Goal: Task Accomplishment & Management: Use online tool/utility

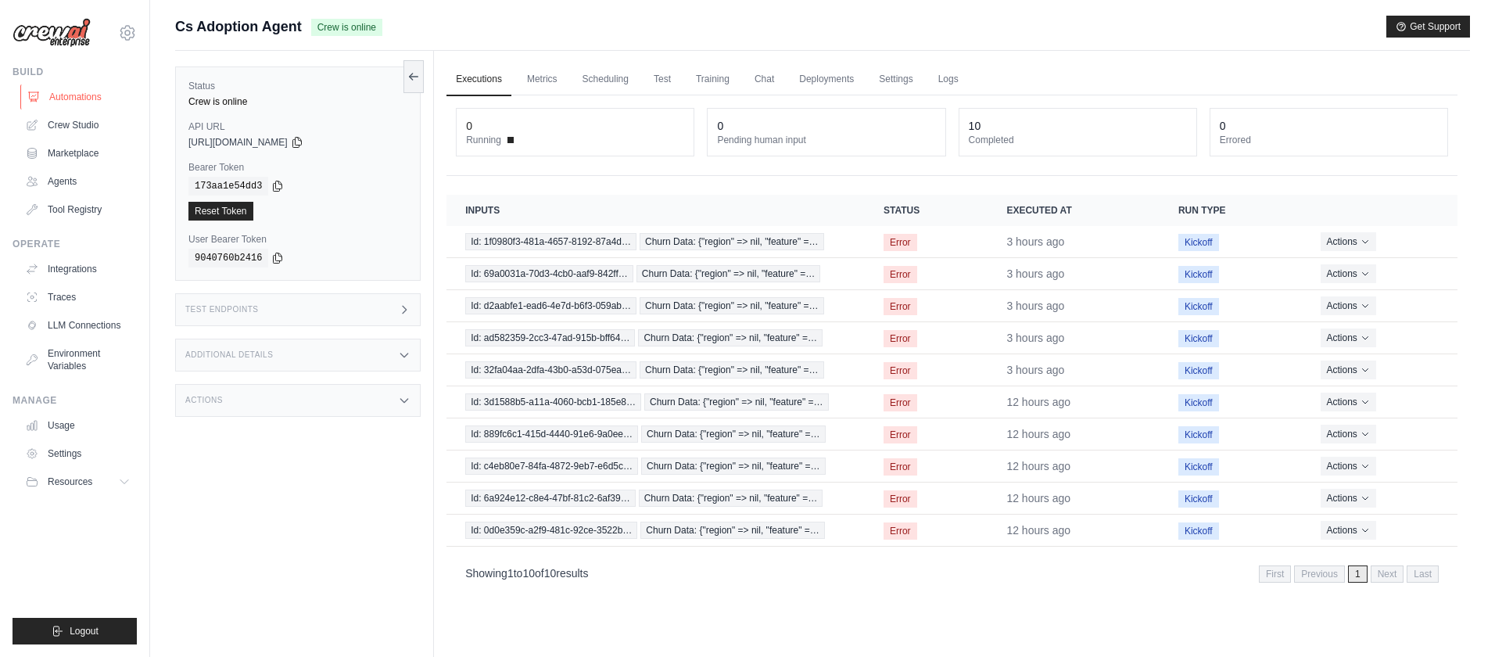
click at [61, 98] on link "Automations" at bounding box center [79, 96] width 118 height 25
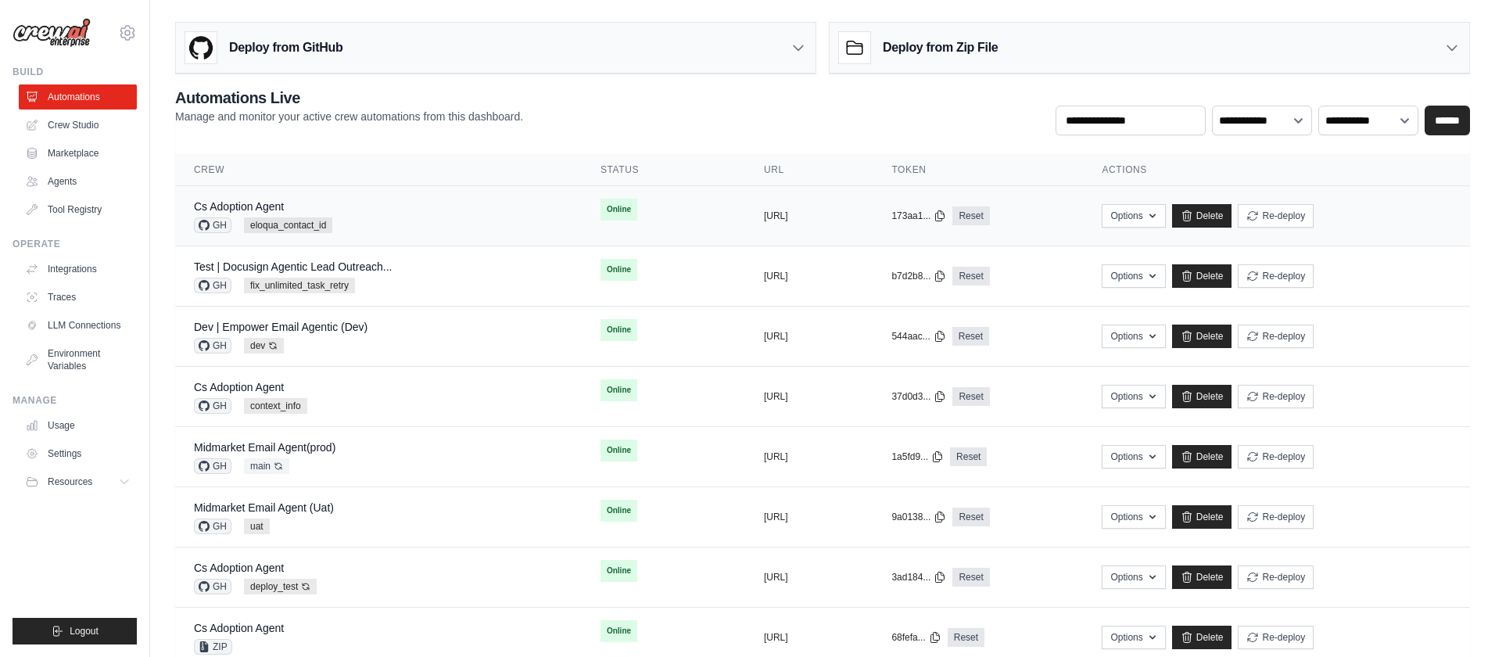
click at [386, 217] on div "Cs Adoption Agent GH eloqua_contact_id" at bounding box center [378, 216] width 369 height 34
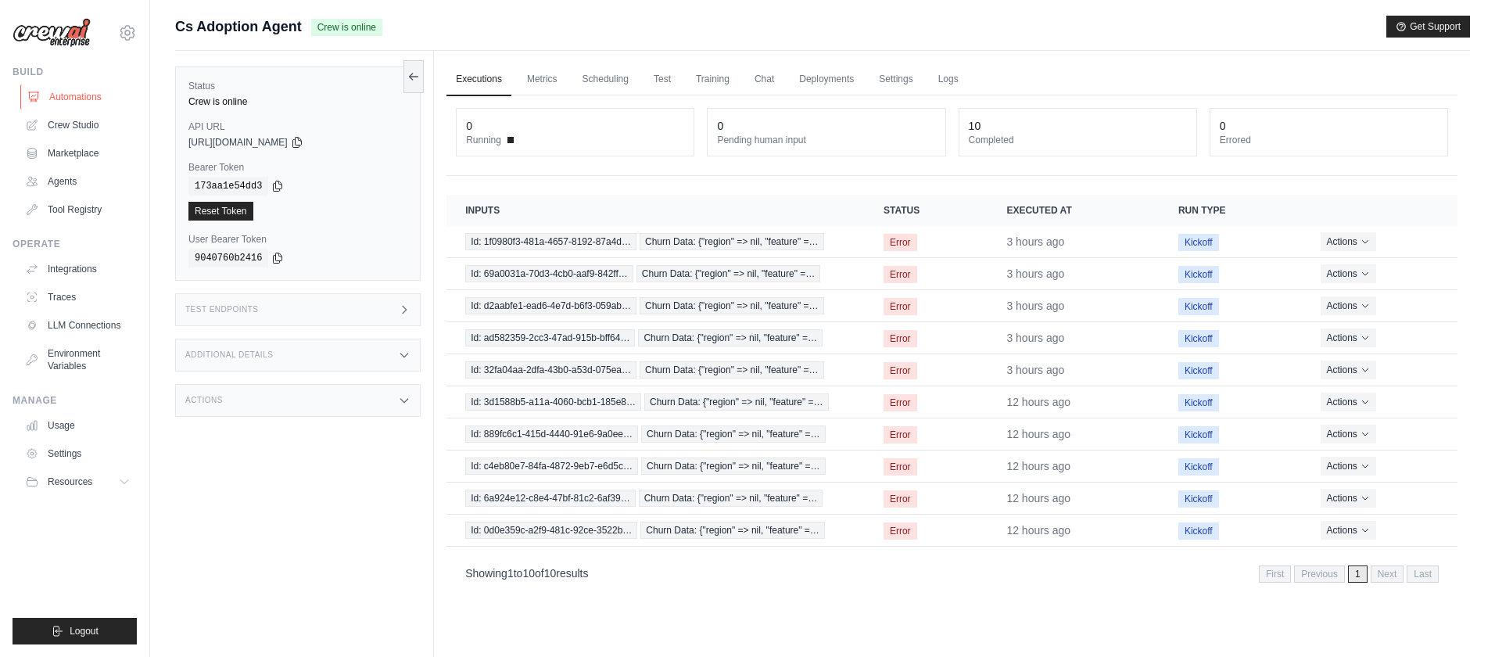
click at [70, 92] on link "Automations" at bounding box center [79, 96] width 118 height 25
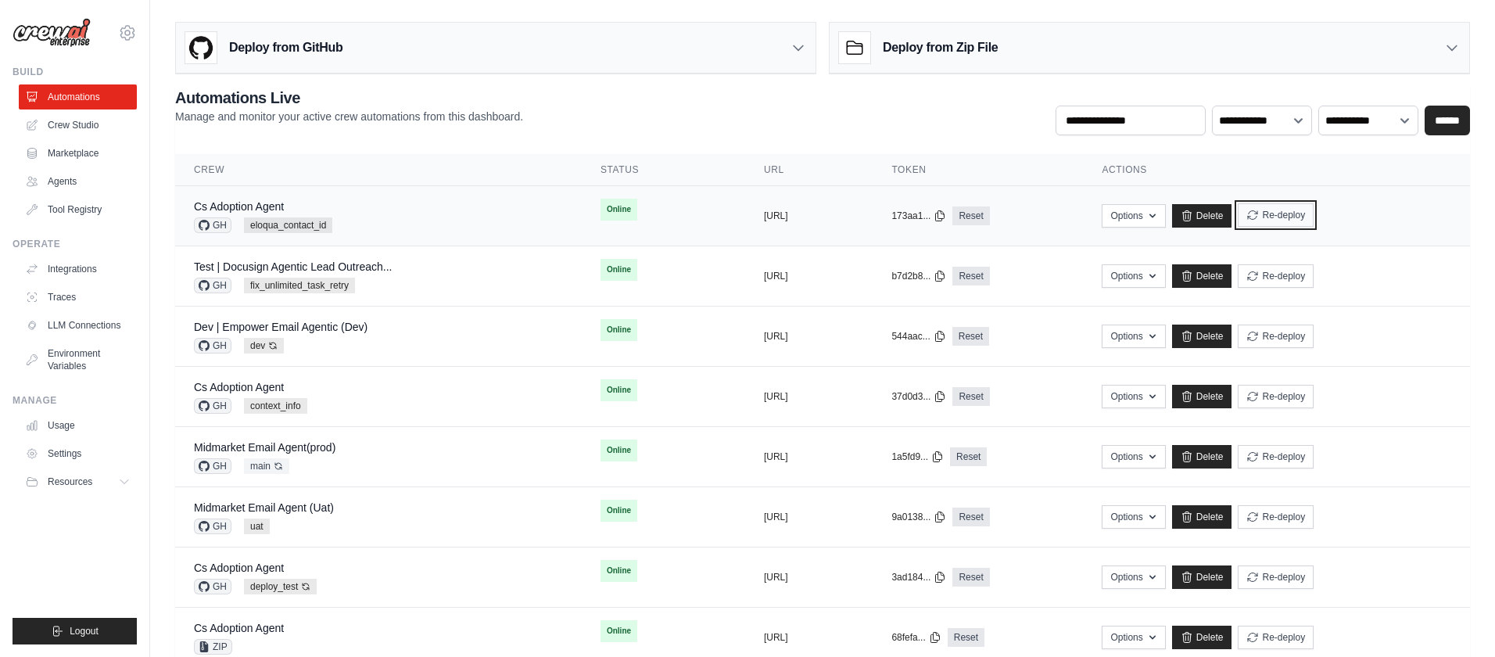
click at [1313, 215] on button "Re-deploy" at bounding box center [1276, 214] width 76 height 23
